Goal: Task Accomplishment & Management: Manage account settings

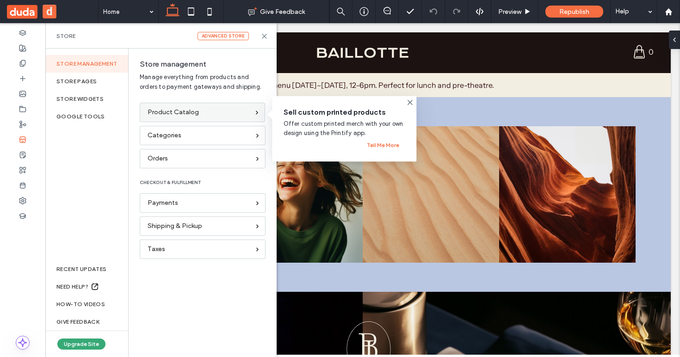
click at [207, 112] on div "Product Catalog" at bounding box center [198, 112] width 102 height 10
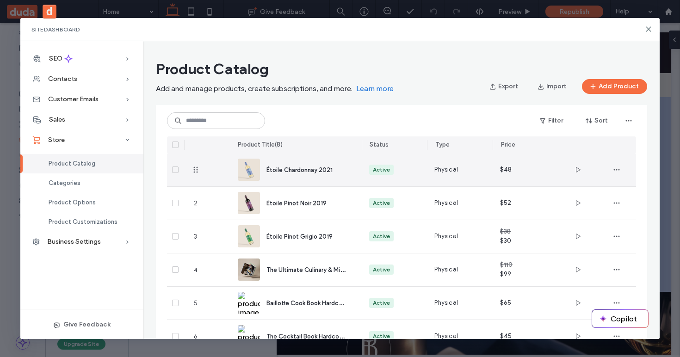
click at [295, 173] on span "Étoile Chardonnay 2021" at bounding box center [299, 169] width 66 height 7
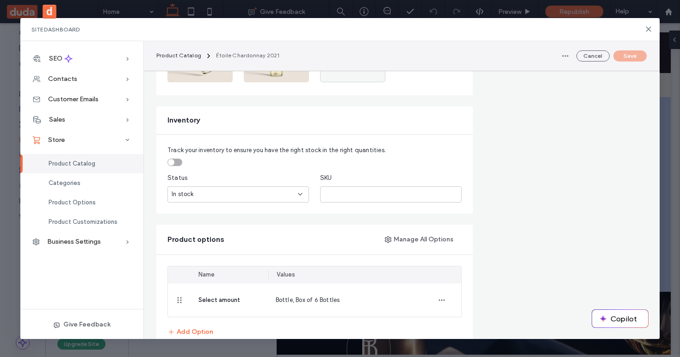
scroll to position [399, 0]
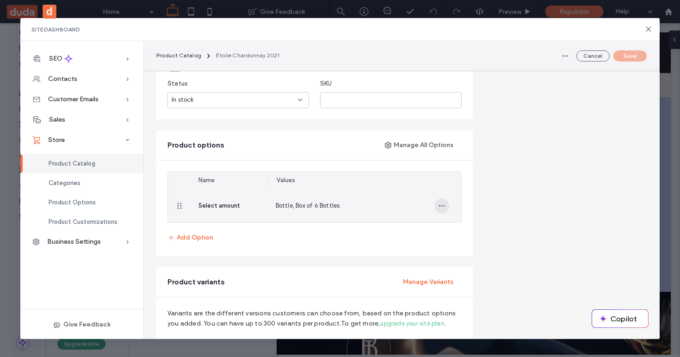
click at [438, 206] on icon "button" at bounding box center [441, 205] width 7 height 7
click at [494, 251] on span "Remove from Product" at bounding box center [481, 246] width 61 height 9
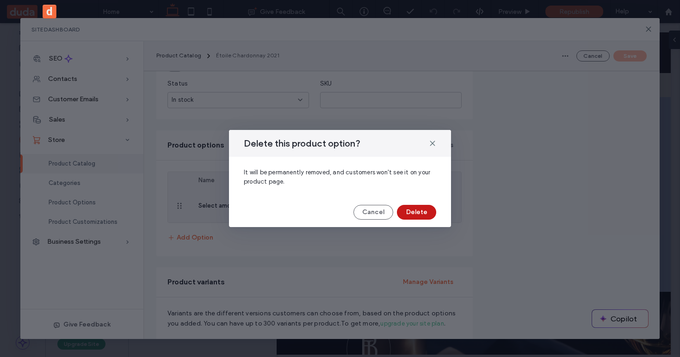
click at [415, 213] on button "Delete" at bounding box center [416, 212] width 39 height 15
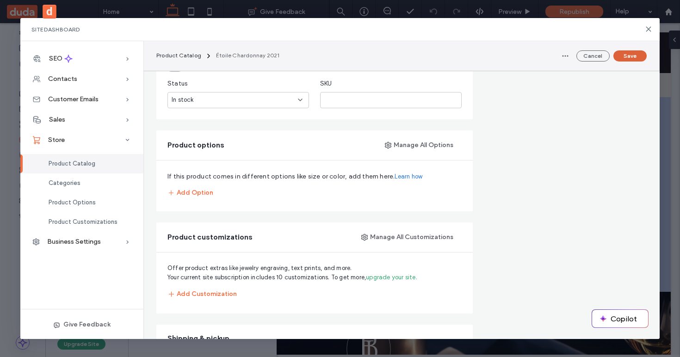
click at [632, 55] on button "Save" at bounding box center [629, 55] width 33 height 11
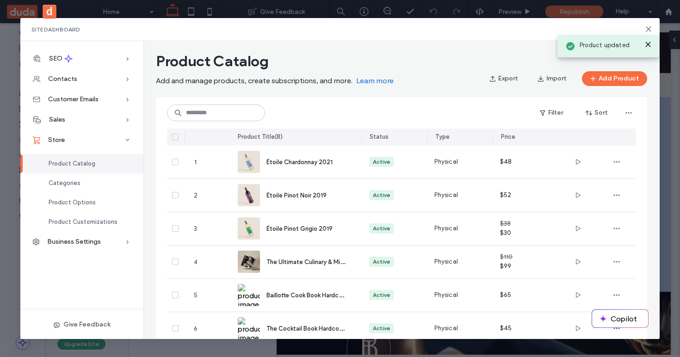
scroll to position [0, 0]
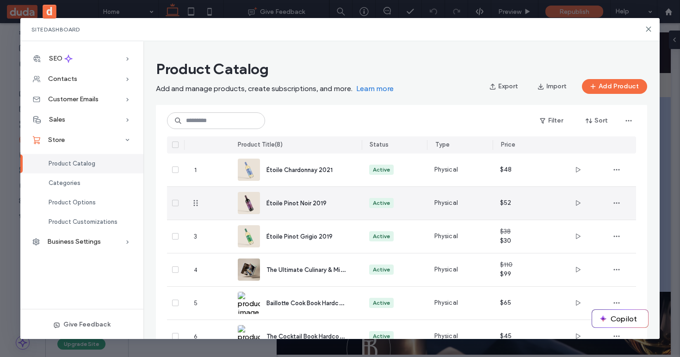
click at [338, 203] on div "Étoile Pinot Noir 2019" at bounding box center [306, 203] width 80 height 10
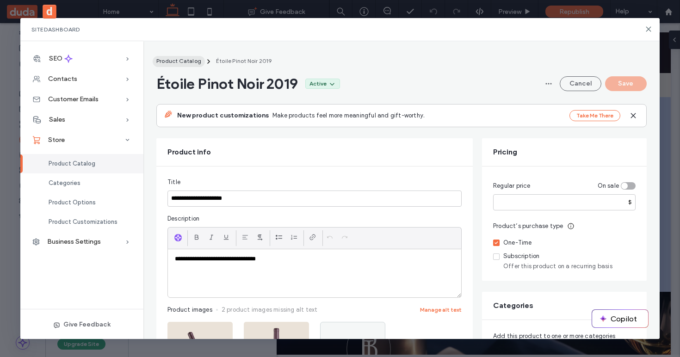
click at [178, 59] on span "Product Catalog" at bounding box center [178, 60] width 45 height 7
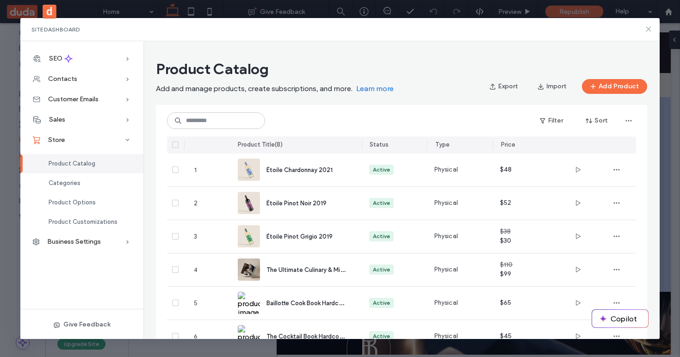
click at [648, 28] on icon at bounding box center [648, 28] width 7 height 7
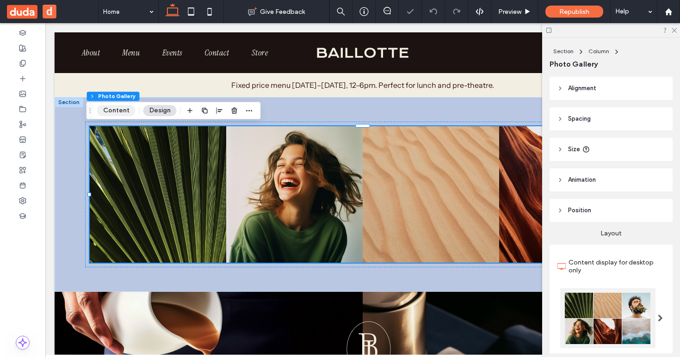
click at [117, 108] on button "Content" at bounding box center [116, 110] width 38 height 11
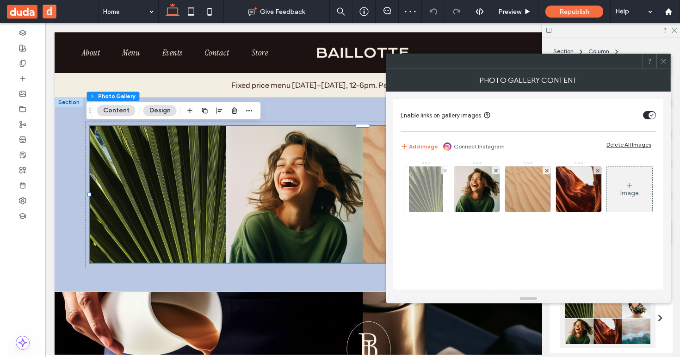
click at [428, 182] on img at bounding box center [426, 188] width 35 height 45
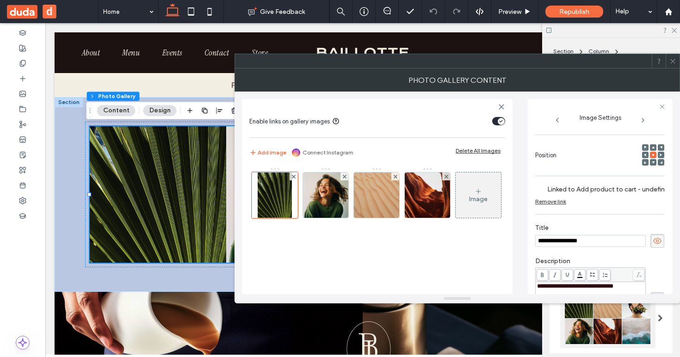
scroll to position [110, 0]
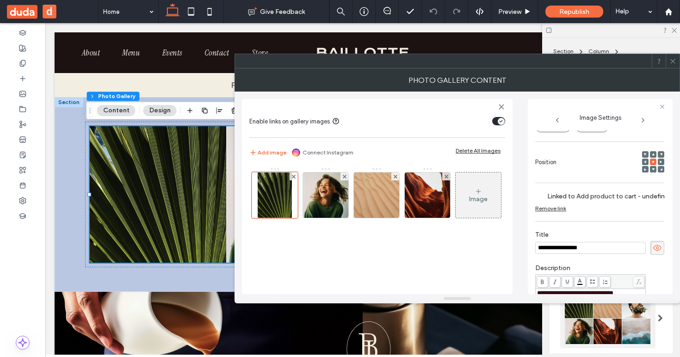
click at [548, 211] on div "Remove link" at bounding box center [550, 208] width 31 height 7
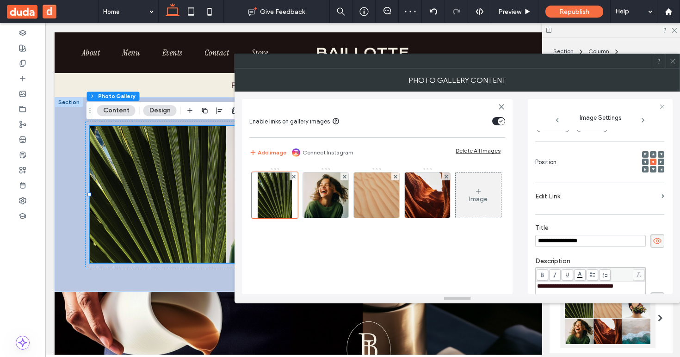
click at [644, 194] on label "Edit Link" at bounding box center [596, 196] width 123 height 17
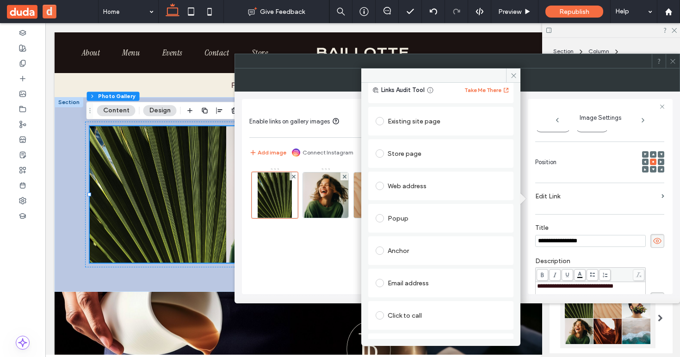
scroll to position [23, 0]
click at [399, 153] on div "Store page" at bounding box center [440, 154] width 130 height 15
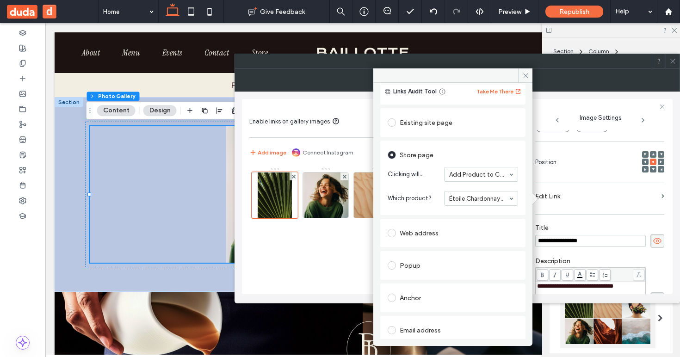
drag, startPoint x: 525, startPoint y: 74, endPoint x: 581, endPoint y: 65, distance: 56.3
click at [526, 74] on icon at bounding box center [525, 75] width 7 height 7
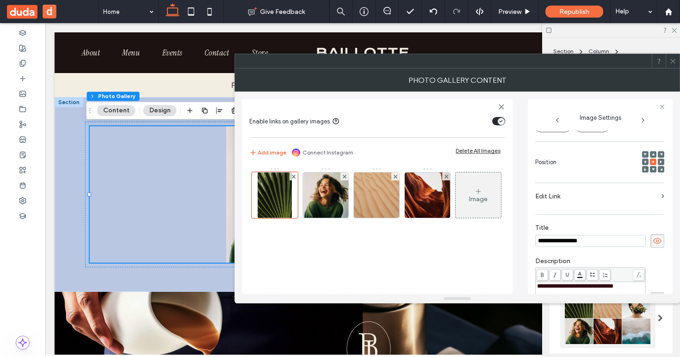
click at [653, 198] on label "Edit Link" at bounding box center [596, 196] width 123 height 17
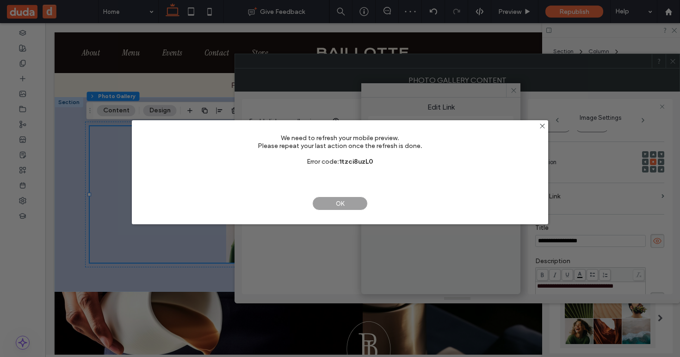
click at [326, 205] on span "OK" at bounding box center [339, 204] width 55 height 14
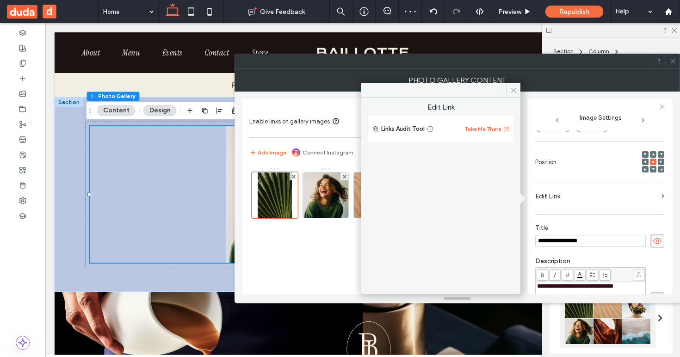
click at [600, 192] on label "Edit Link" at bounding box center [596, 196] width 123 height 17
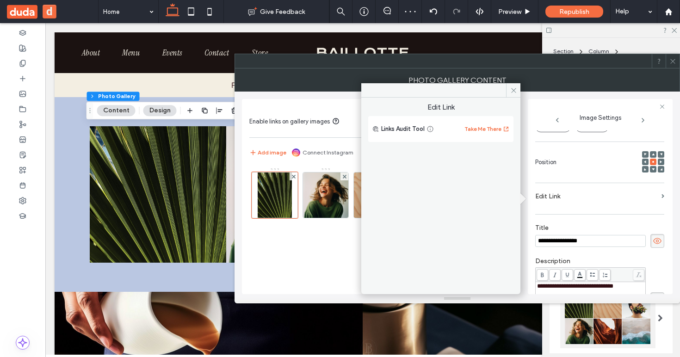
scroll to position [0, 0]
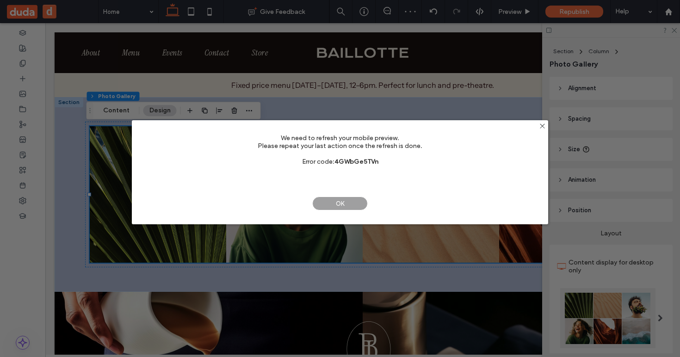
click at [349, 200] on span "OK" at bounding box center [339, 204] width 55 height 14
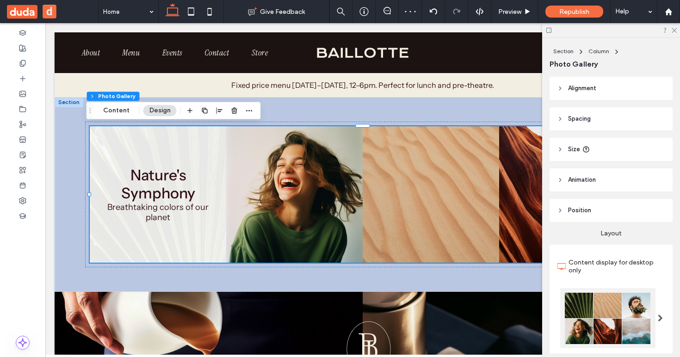
click at [143, 158] on link at bounding box center [158, 194] width 136 height 136
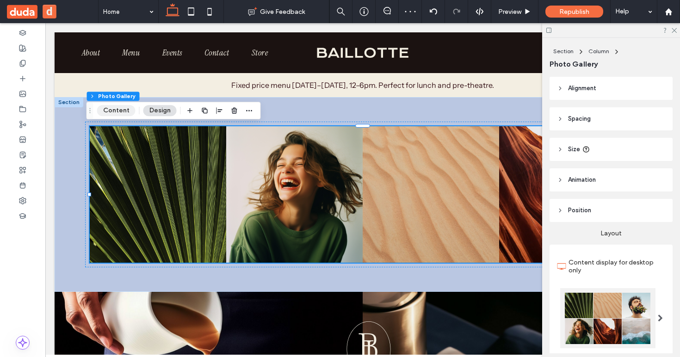
click at [127, 112] on button "Content" at bounding box center [116, 110] width 38 height 11
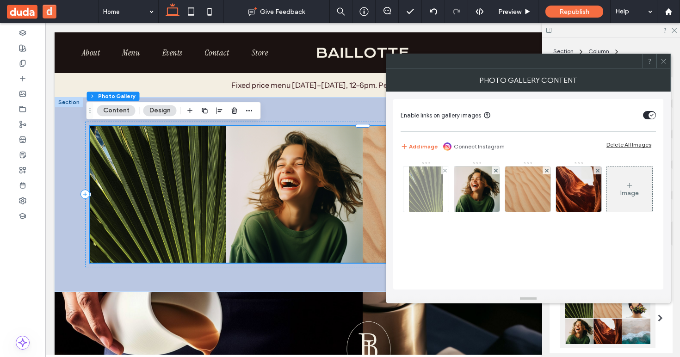
click at [432, 193] on img at bounding box center [426, 188] width 35 height 45
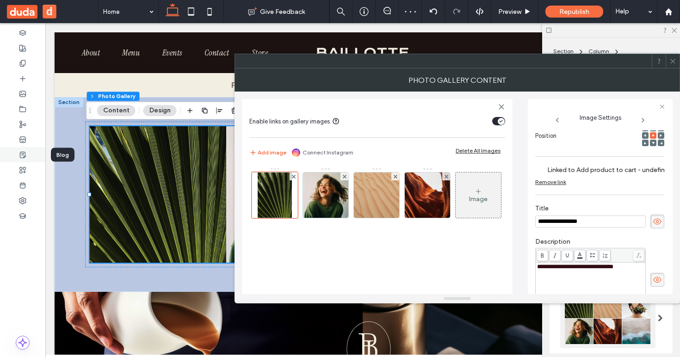
click at [24, 151] on icon at bounding box center [22, 154] width 7 height 7
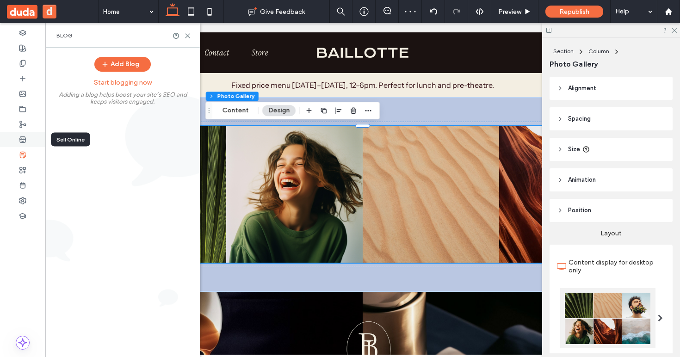
click at [24, 135] on div at bounding box center [22, 139] width 45 height 15
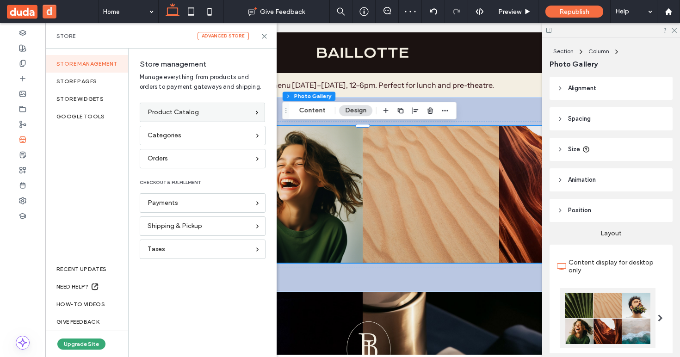
click at [214, 115] on div "Product Catalog" at bounding box center [198, 112] width 102 height 10
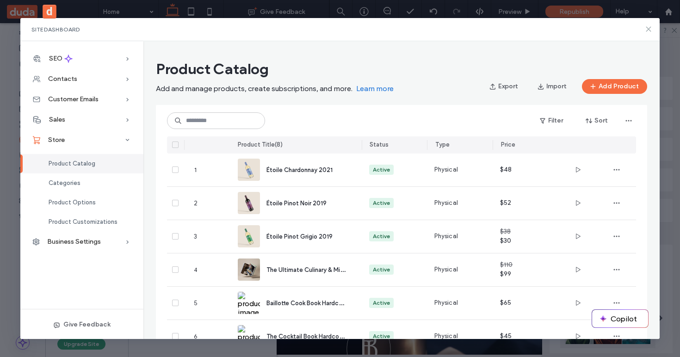
click at [649, 27] on icon at bounding box center [648, 28] width 7 height 7
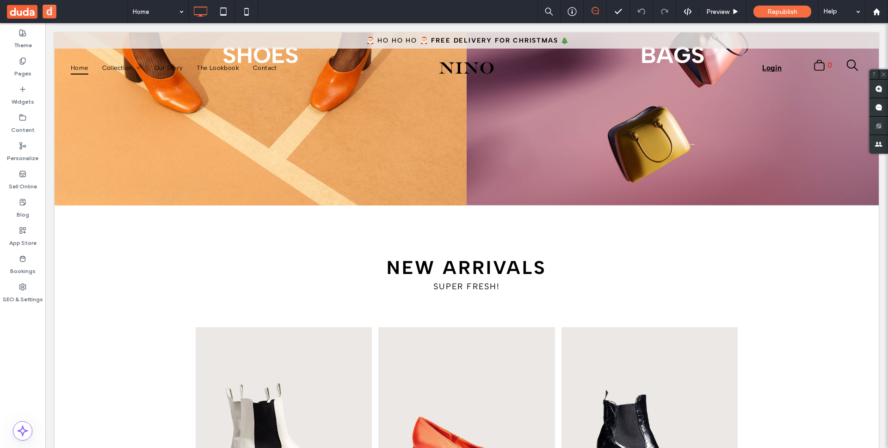
scroll to position [298, 0]
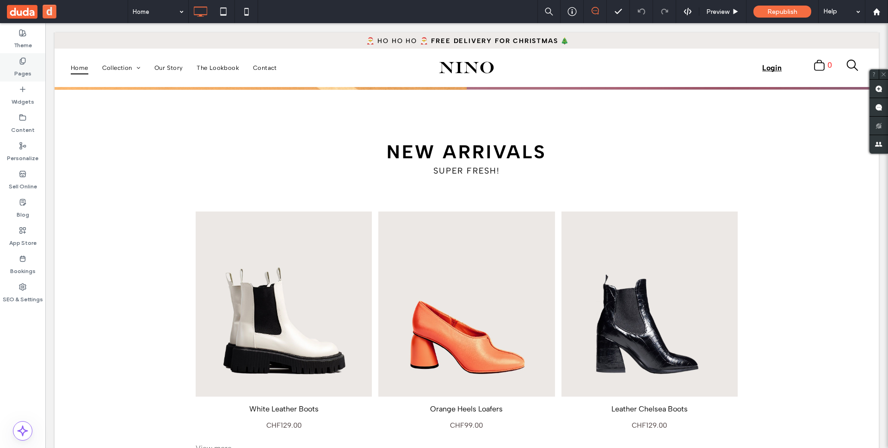
click at [23, 79] on div "Pages" at bounding box center [22, 67] width 45 height 28
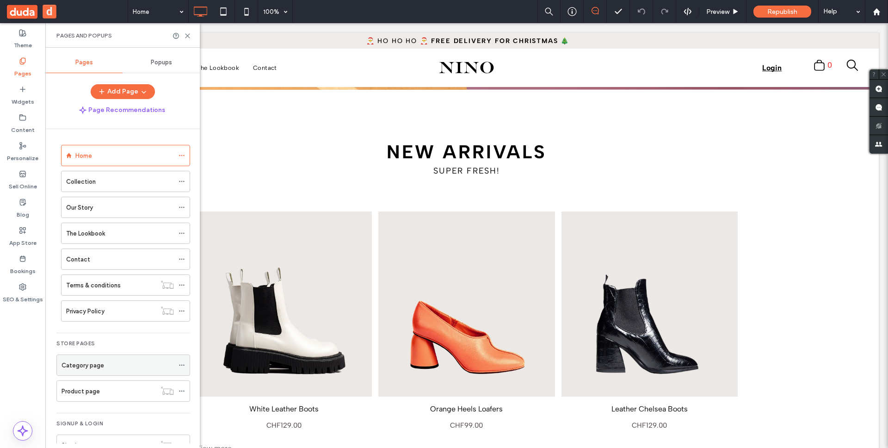
click at [129, 360] on div "Category page" at bounding box center [117, 365] width 112 height 10
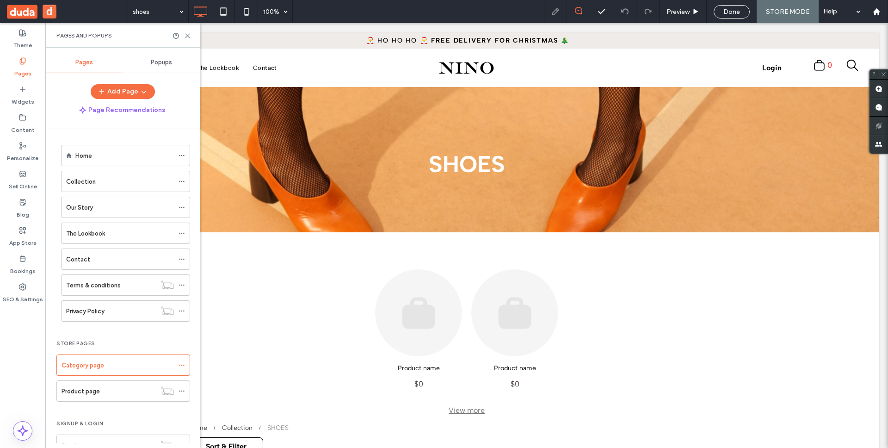
scroll to position [0, 0]
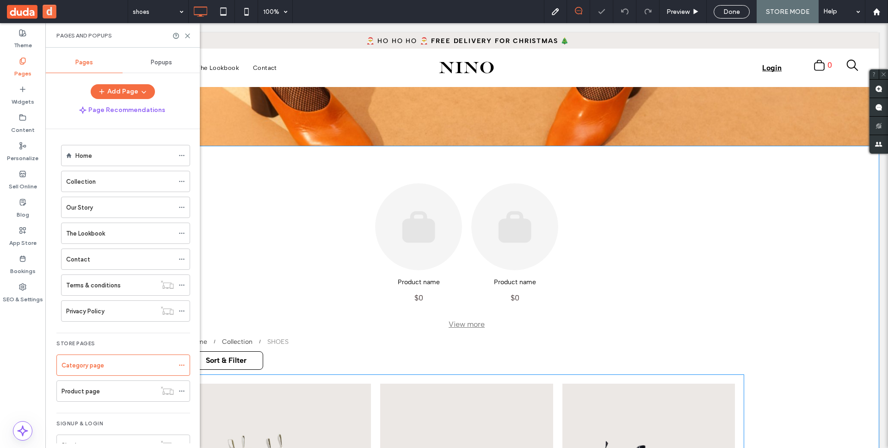
scroll to position [311, 0]
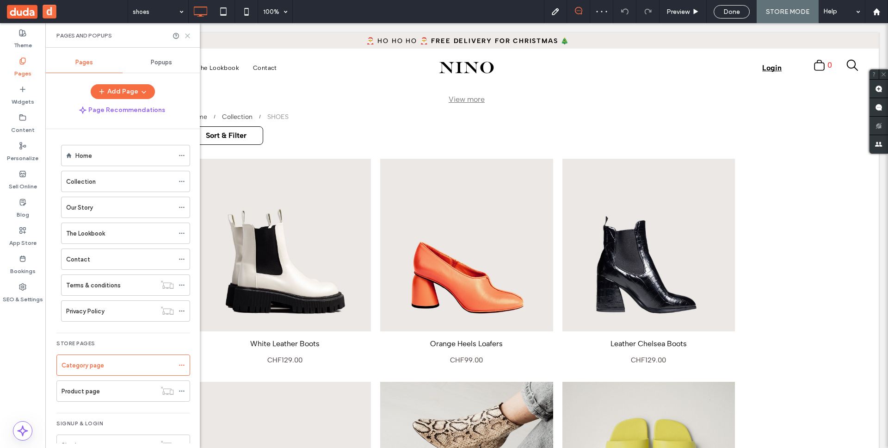
click at [189, 35] on icon at bounding box center [187, 35] width 7 height 7
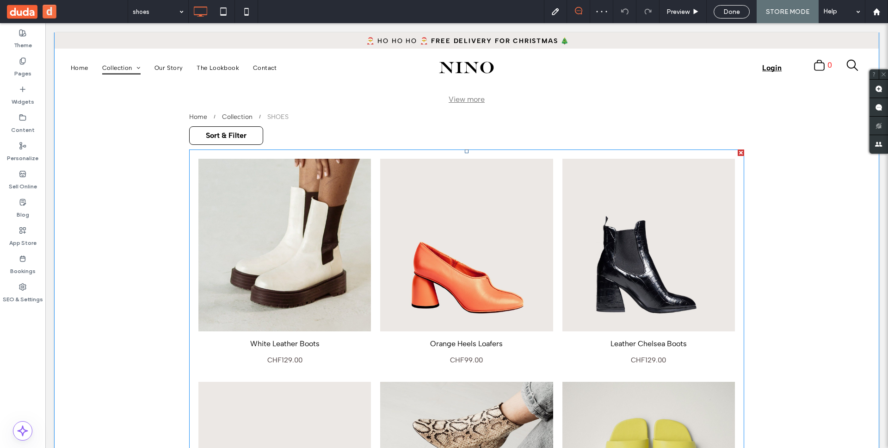
click at [283, 231] on link at bounding box center [284, 245] width 172 height 172
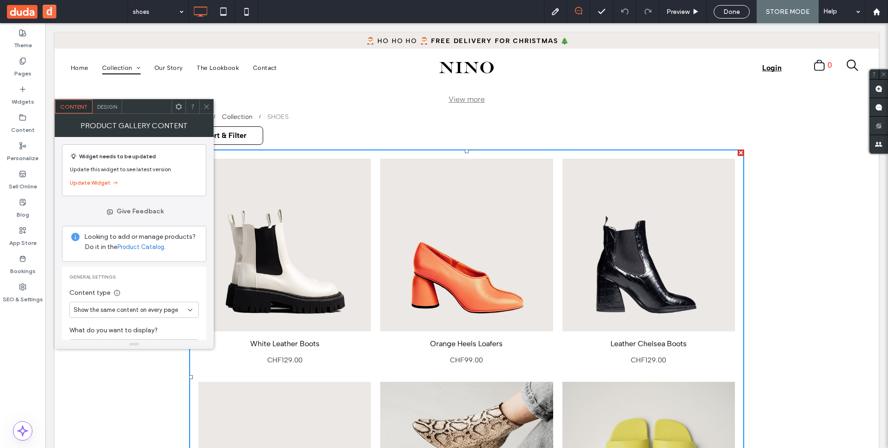
click at [205, 104] on icon at bounding box center [206, 106] width 7 height 7
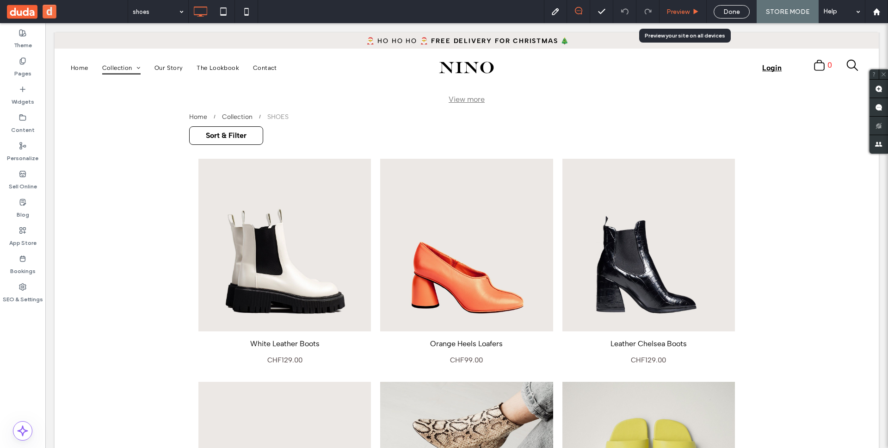
click at [696, 13] on icon at bounding box center [695, 11] width 7 height 7
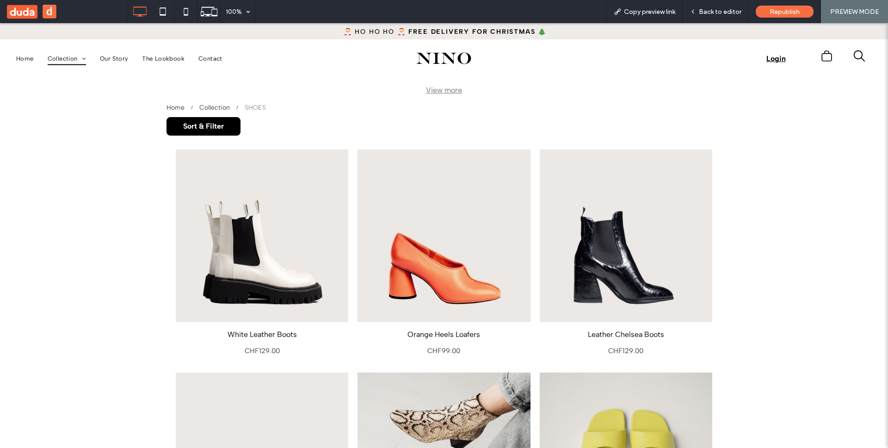
click at [215, 124] on span "Sort & Filter" at bounding box center [203, 126] width 60 height 24
